Goal: Information Seeking & Learning: Understand process/instructions

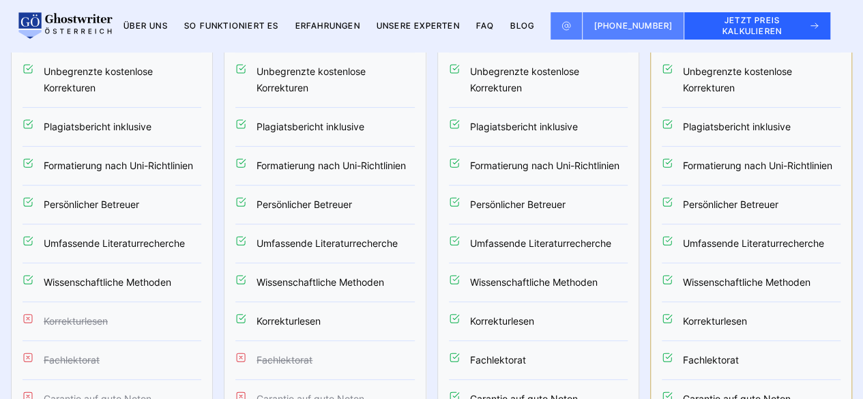
scroll to position [5385, 0]
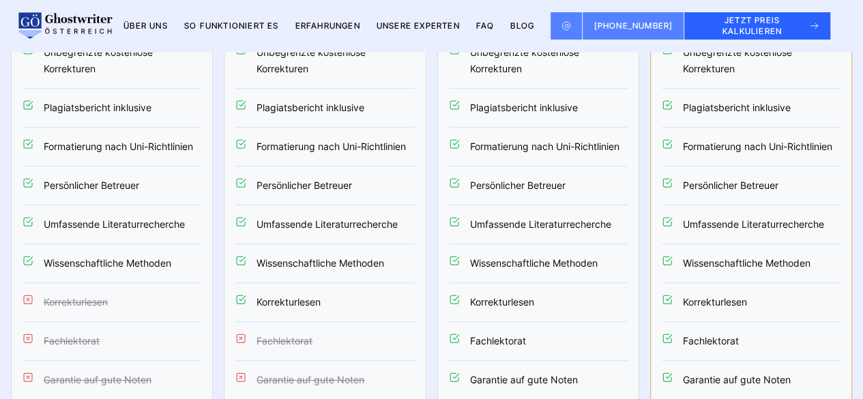
click at [95, 322] on li "Fachlektorat" at bounding box center [112, 341] width 179 height 39
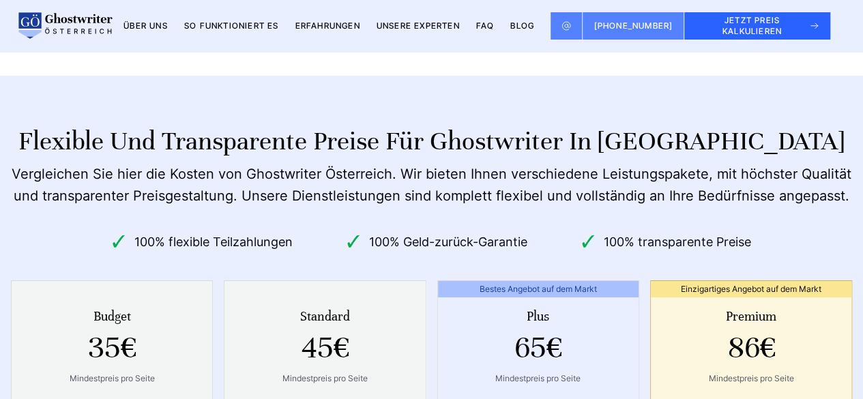
scroll to position [4923, 0]
click at [494, 26] on link "FAQ" at bounding box center [485, 25] width 18 height 10
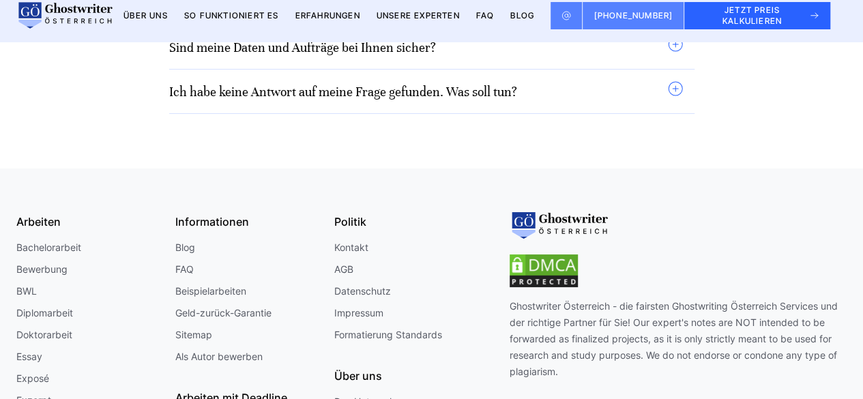
scroll to position [861, 0]
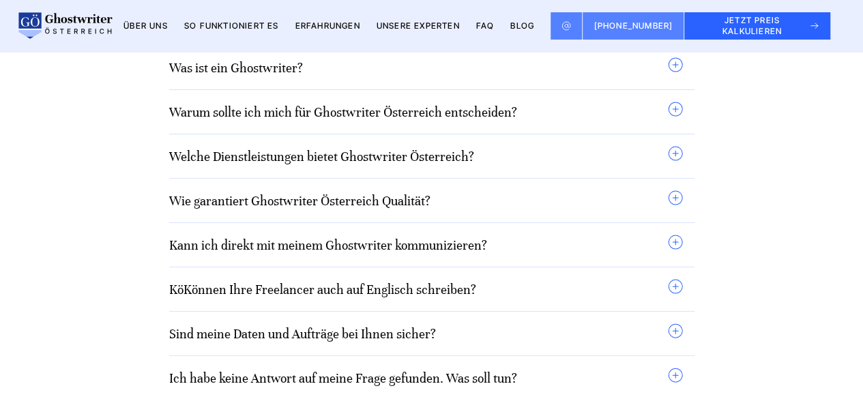
click at [378, 246] on link "Kann ich direkt mit meinem Ghostwriter kommunizieren?" at bounding box center [328, 245] width 318 height 16
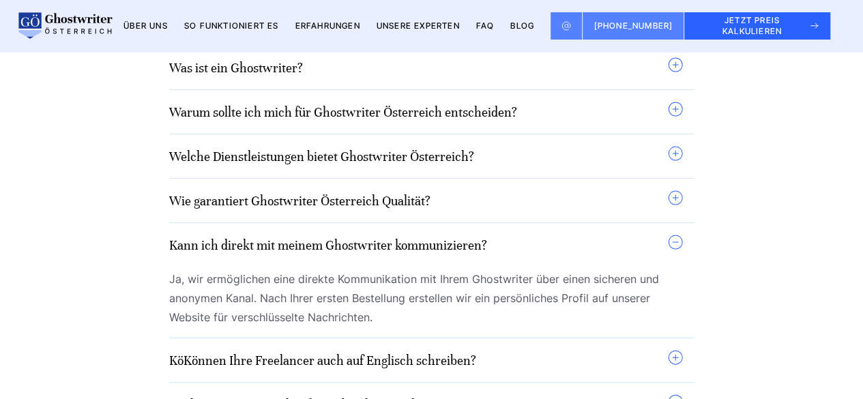
click at [378, 246] on link "Kann ich direkt mit meinem Ghostwriter kommunizieren?" at bounding box center [328, 245] width 318 height 16
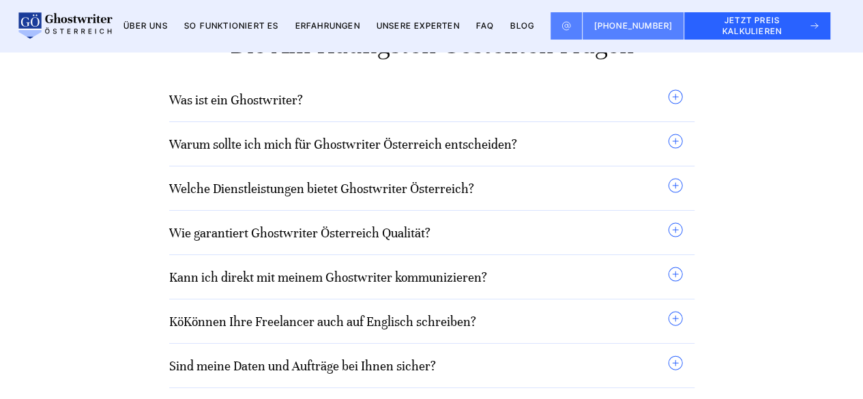
scroll to position [828, 0]
click at [378, 246] on div "Wie garantiert Ghostwriter Österreich Qualität? Wir legen großen Wert auf die Q…" at bounding box center [431, 233] width 525 height 44
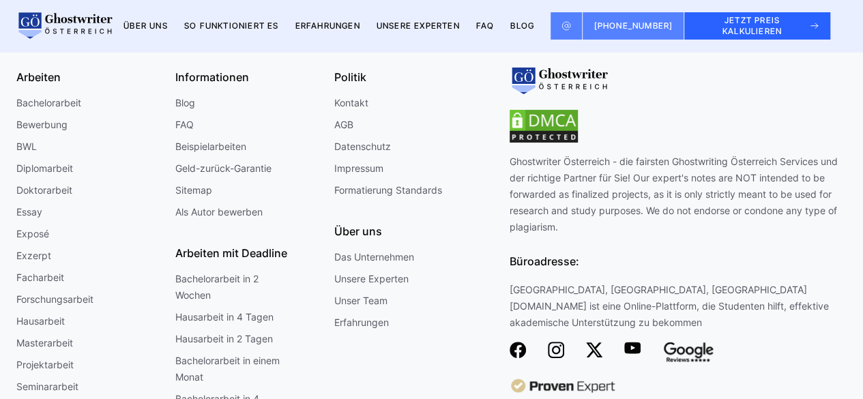
scroll to position [1291, 0]
click at [222, 284] on link "Bachelorarbeit in 2 Wochen" at bounding box center [229, 287] width 109 height 33
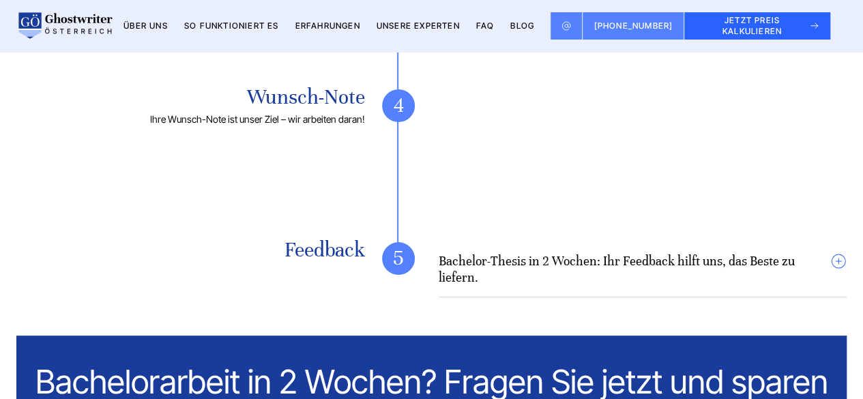
scroll to position [2171, 0]
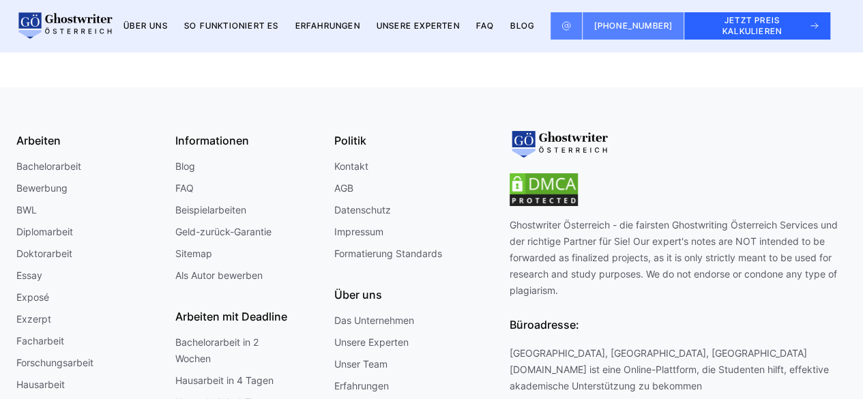
scroll to position [1227, 0]
click at [204, 230] on link "Geld-zurück-Garantie" at bounding box center [223, 232] width 96 height 16
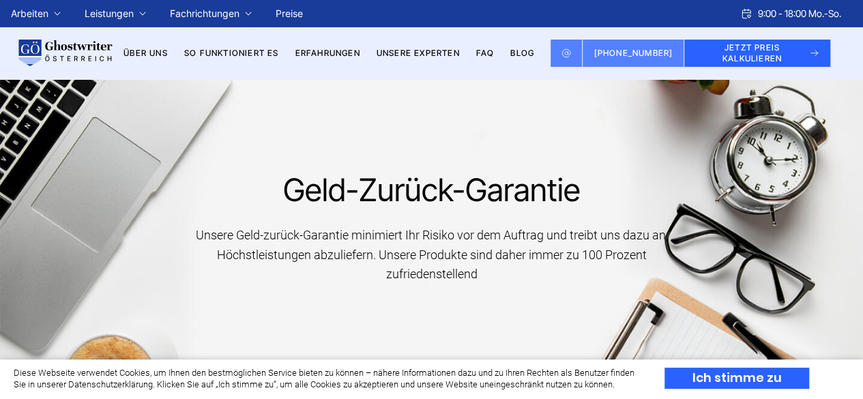
click at [215, 50] on link "So funktioniert es" at bounding box center [231, 53] width 95 height 10
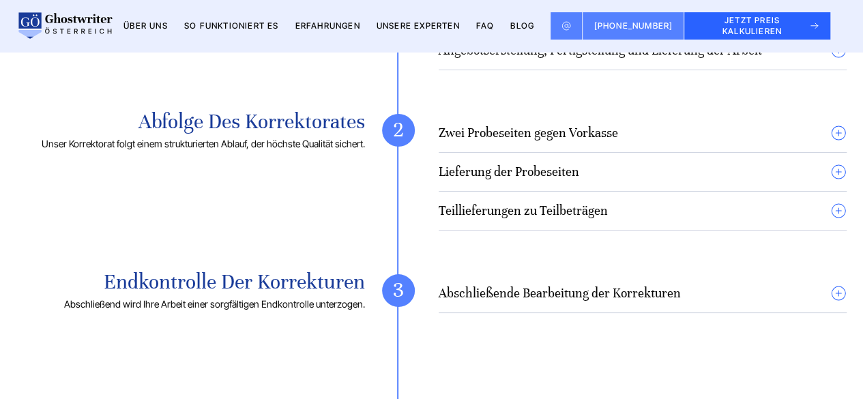
scroll to position [1179, 0]
click at [552, 168] on h4 "Lieferung der Probeseiten" at bounding box center [508, 171] width 140 height 16
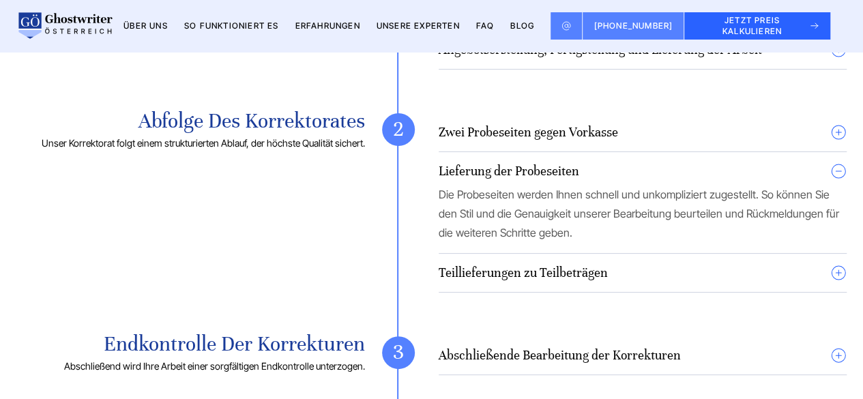
click at [556, 140] on details "Zwei Probeseiten gegen Vorkasse Sie erhalten gegen eine geringe Vorauszahlung z…" at bounding box center [642, 138] width 408 height 28
click at [550, 137] on h4 "Zwei Probeseiten gegen Vorkasse" at bounding box center [527, 132] width 179 height 16
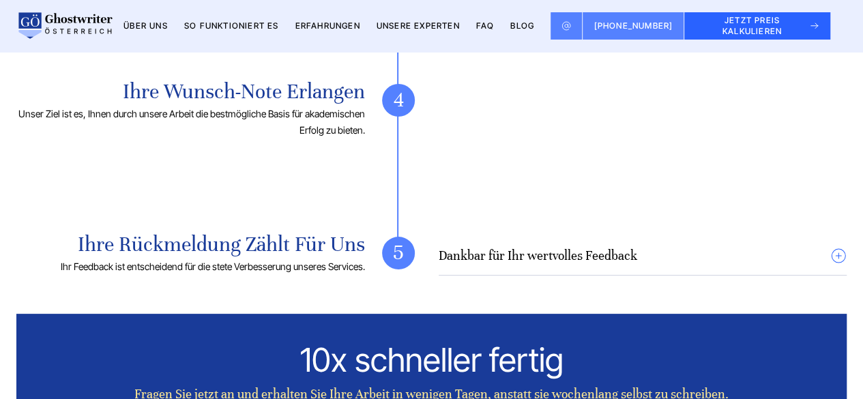
scroll to position [1679, 0]
